Goal: Information Seeking & Learning: Check status

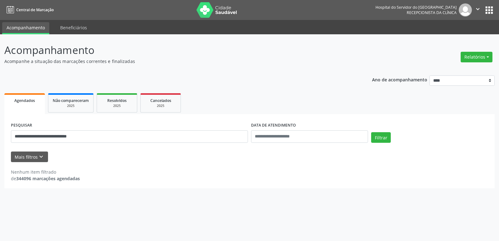
click at [371, 132] on button "Filtrar" at bounding box center [381, 137] width 20 height 11
click at [82, 138] on input "**********" at bounding box center [129, 136] width 237 height 12
type input "**********"
click at [375, 138] on button "Filtrar" at bounding box center [381, 137] width 20 height 11
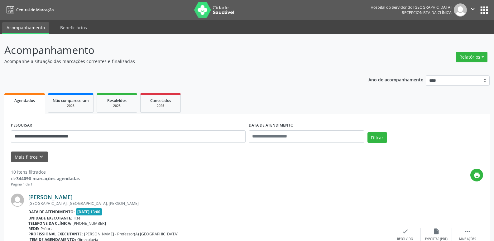
click at [73, 196] on link "[PERSON_NAME]" at bounding box center [50, 197] width 44 height 7
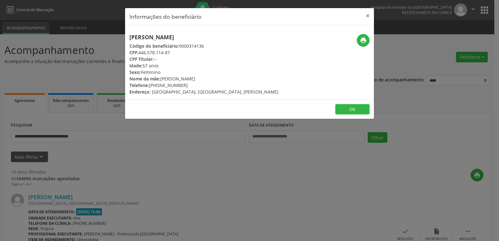
click at [229, 181] on div "Informações do beneficiário × [PERSON_NAME] Código do beneficiário: 9000314136 …" at bounding box center [249, 120] width 499 height 241
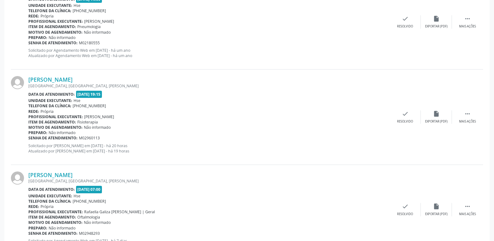
scroll to position [904, 0]
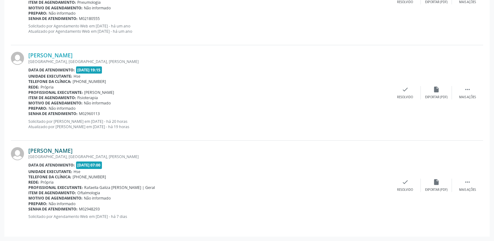
click at [73, 150] on link "[PERSON_NAME]" at bounding box center [50, 150] width 44 height 7
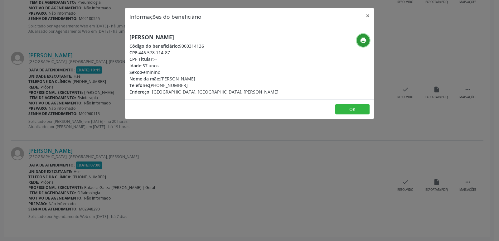
click at [366, 36] on button "print" at bounding box center [363, 40] width 13 height 13
click at [369, 14] on button "×" at bounding box center [367, 15] width 12 height 15
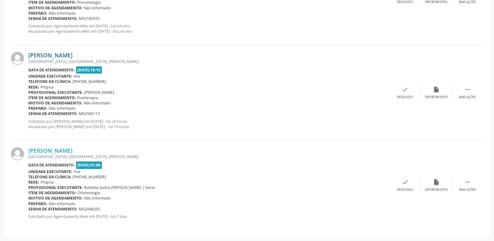
click at [73, 55] on link "[PERSON_NAME]" at bounding box center [50, 55] width 44 height 7
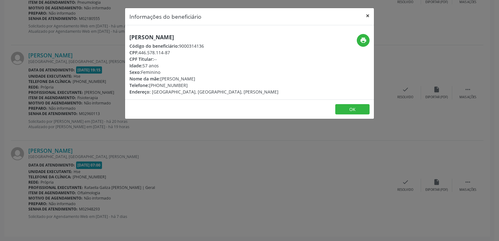
click at [368, 17] on button "×" at bounding box center [367, 15] width 12 height 15
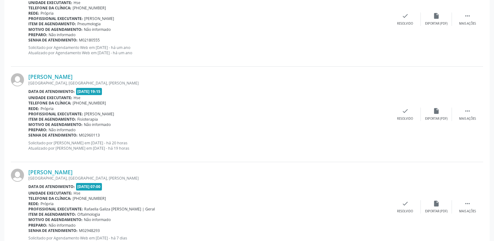
scroll to position [810, 0]
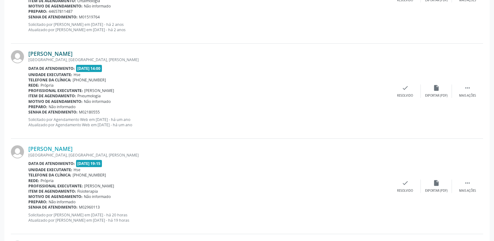
click at [73, 56] on link "[PERSON_NAME]" at bounding box center [50, 53] width 44 height 7
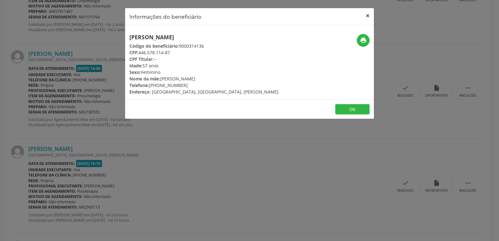
click at [366, 16] on button "×" at bounding box center [367, 15] width 12 height 15
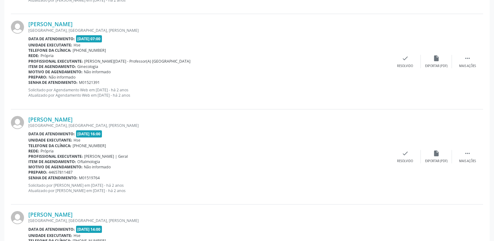
scroll to position [561, 0]
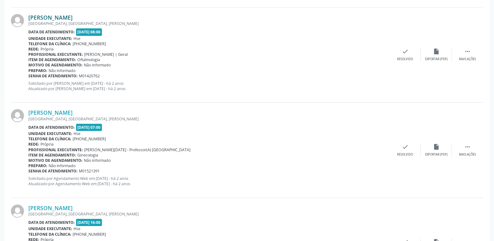
click at [73, 19] on link "[PERSON_NAME]" at bounding box center [50, 17] width 44 height 7
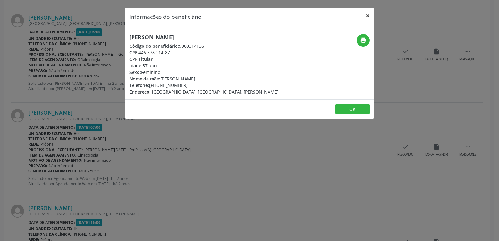
click at [366, 13] on button "×" at bounding box center [367, 15] width 12 height 15
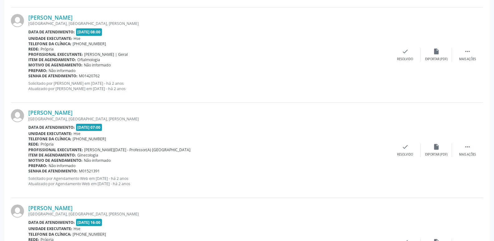
click at [180, 192] on div "[PERSON_NAME] [GEOGRAPHIC_DATA], [GEOGRAPHIC_DATA], [PERSON_NAME] Data de atend…" at bounding box center [247, 150] width 472 height 95
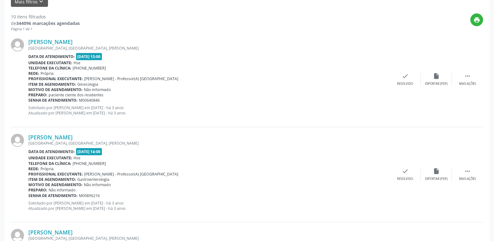
scroll to position [31, 0]
